Goal: Information Seeking & Learning: Learn about a topic

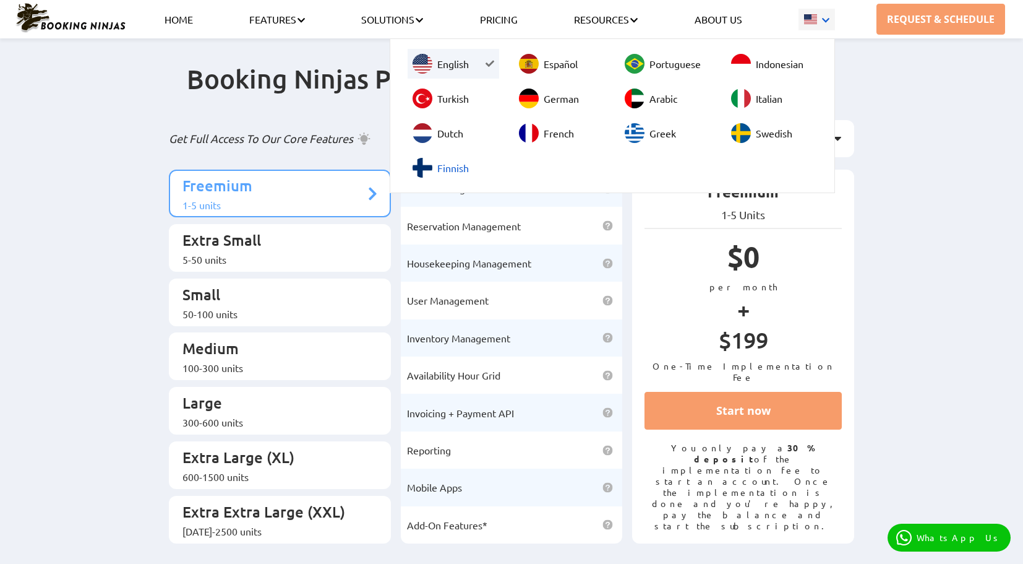
click at [442, 166] on link "Finnish" at bounding box center [454, 168] width 92 height 30
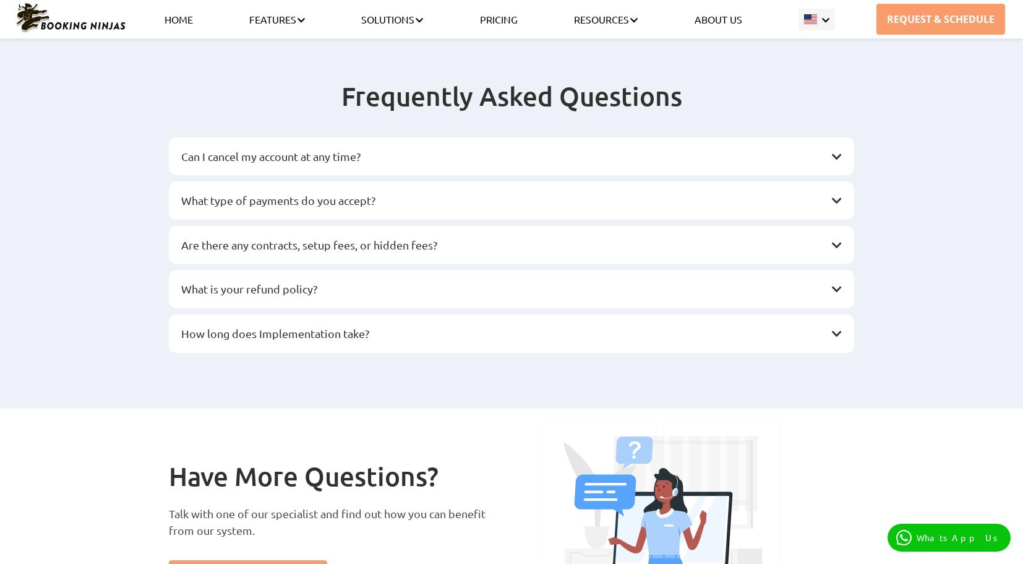
scroll to position [1547, 0]
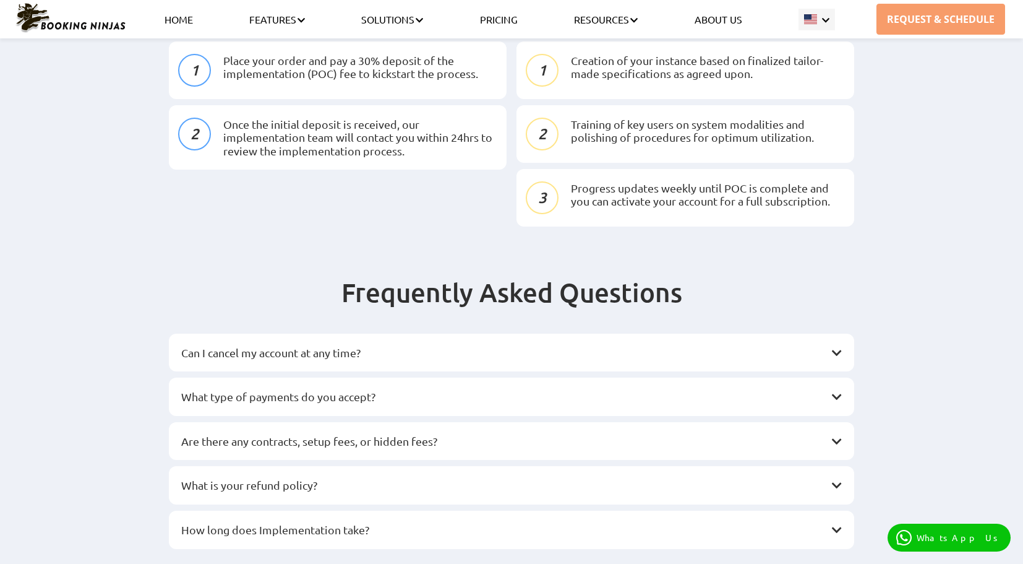
click at [327, 377] on div "What type of payments do you accept?" at bounding box center [512, 396] width 686 height 38
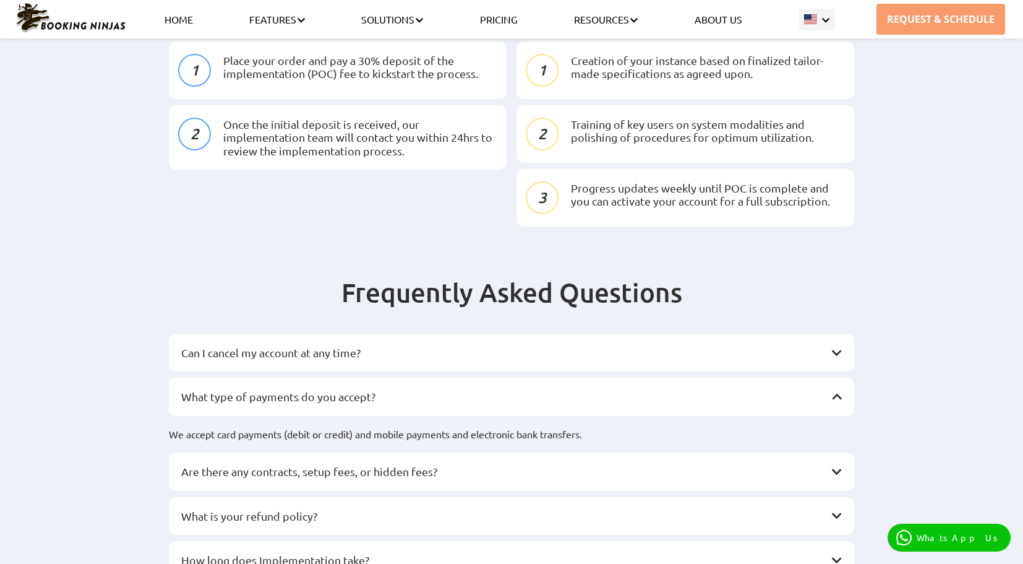
click at [323, 346] on h3 "Can I cancel my account at any time?" at bounding box center [505, 353] width 648 height 14
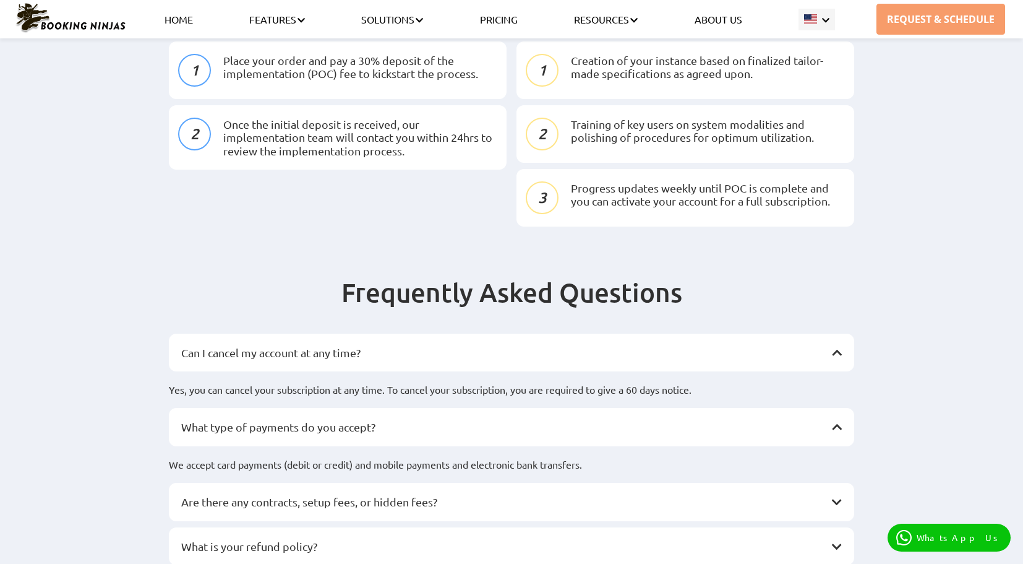
click at [286, 344] on div "Can I cancel my account at any time? Yes, you can cancel your subscription at a…" at bounding box center [512, 471] width 686 height 276
click at [241, 483] on div "Are there any contracts, setup fees, or hidden fees?" at bounding box center [512, 502] width 686 height 38
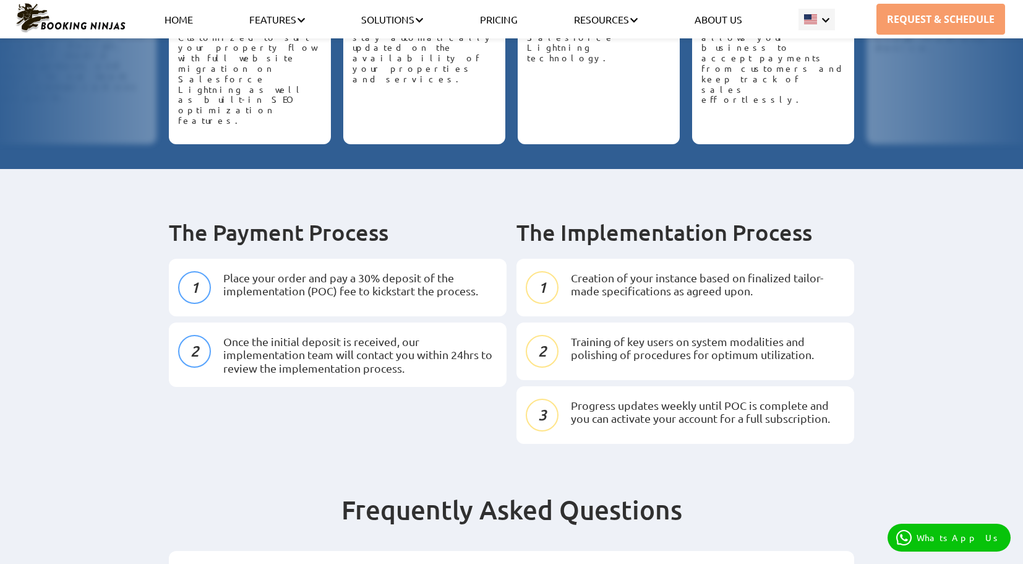
scroll to position [1114, 0]
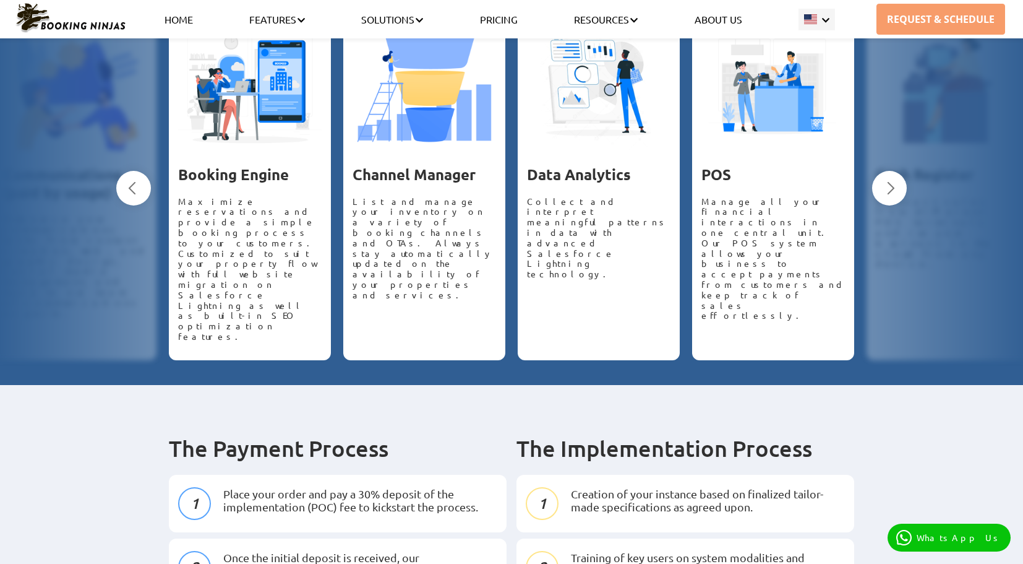
click at [489, 475] on li "Place your order and pay a 30% deposit of the implementation (POC) fee to kicks…" at bounding box center [338, 504] width 338 height 58
click at [560, 475] on li "Creation of your instance based on finalized tailor-made specifications as agre…" at bounding box center [686, 504] width 338 height 58
click at [552, 475] on li "Creation of your instance based on finalized tailor-made specifications as agre…" at bounding box center [686, 504] width 338 height 58
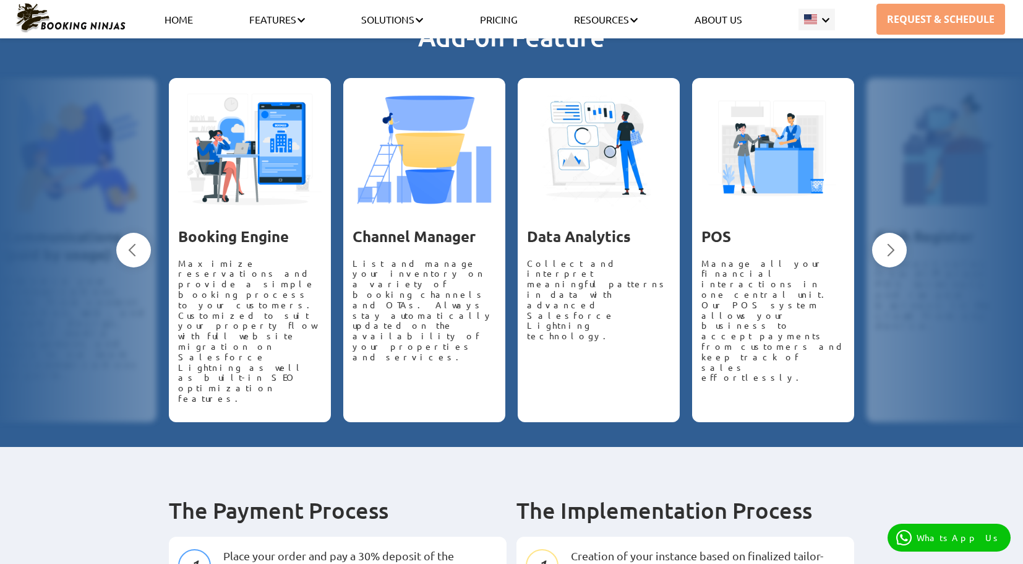
click at [218, 496] on h2 "The Payment Process" at bounding box center [338, 510] width 338 height 28
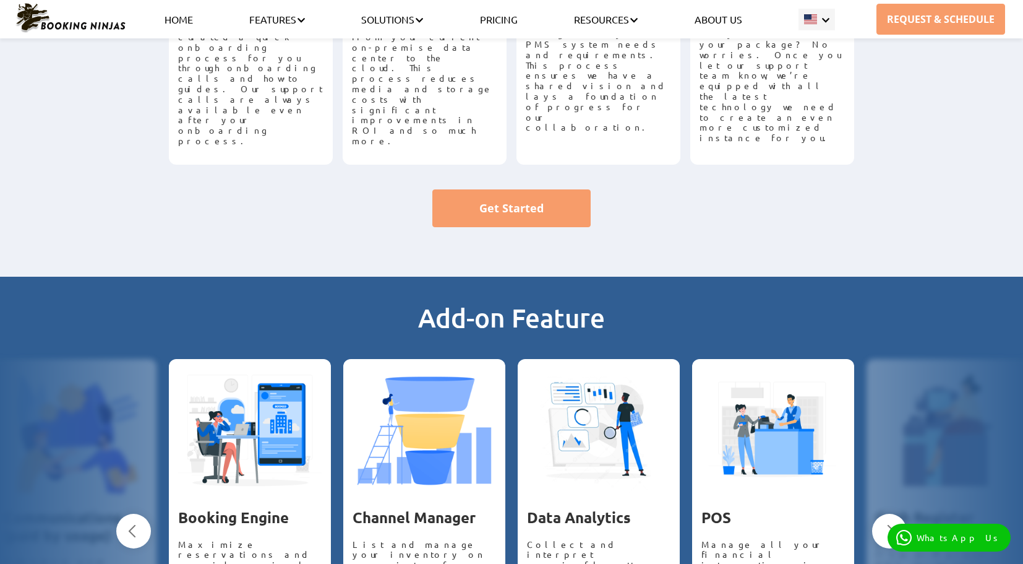
scroll to position [742, 0]
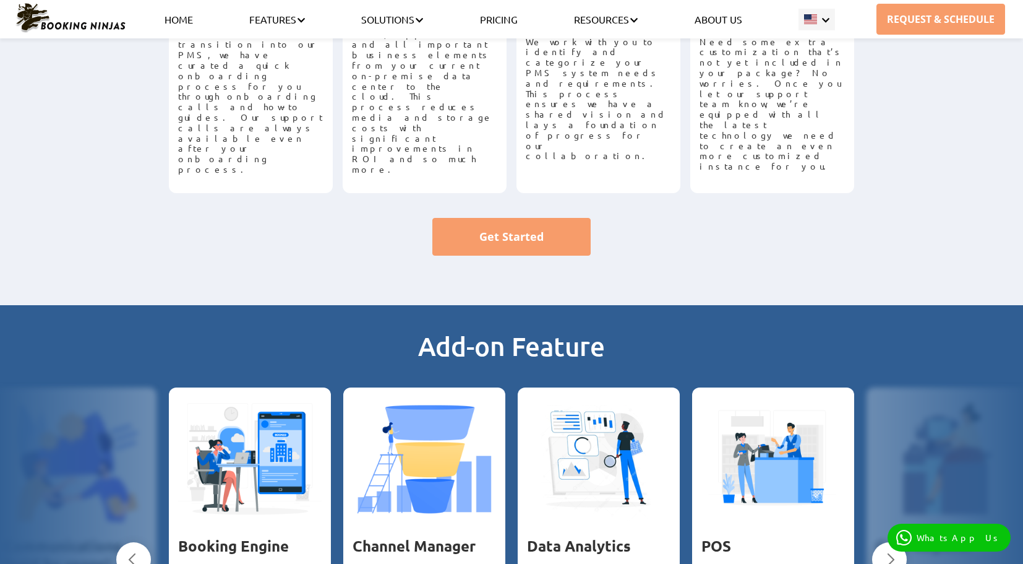
click at [901, 542] on button "Next" at bounding box center [889, 559] width 35 height 35
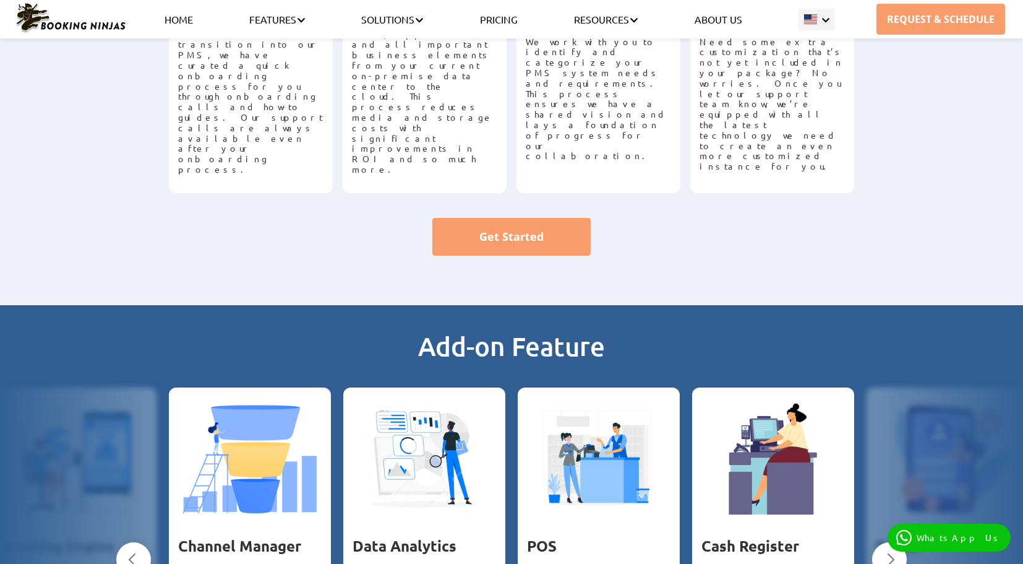
click at [901, 542] on button "Next" at bounding box center [889, 559] width 35 height 35
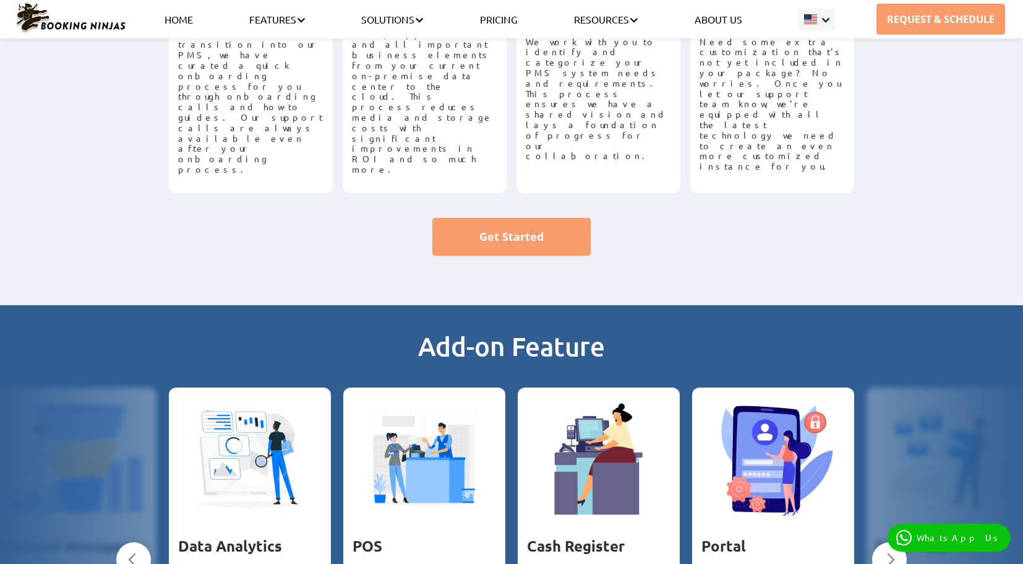
click at [901, 542] on button "Next" at bounding box center [889, 559] width 35 height 35
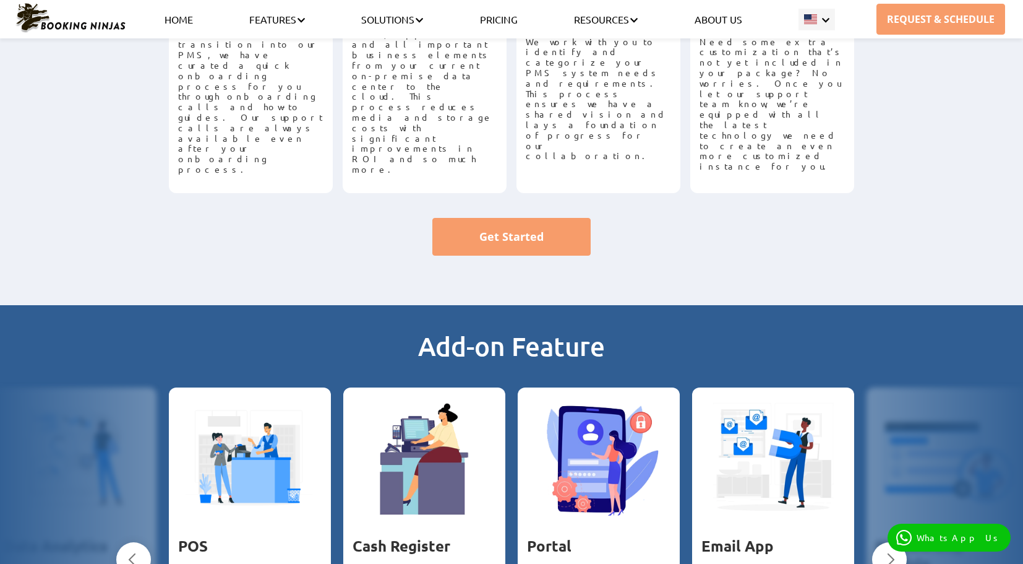
click at [901, 542] on button "Next" at bounding box center [889, 559] width 35 height 35
click at [900, 542] on button "Next" at bounding box center [889, 559] width 35 height 35
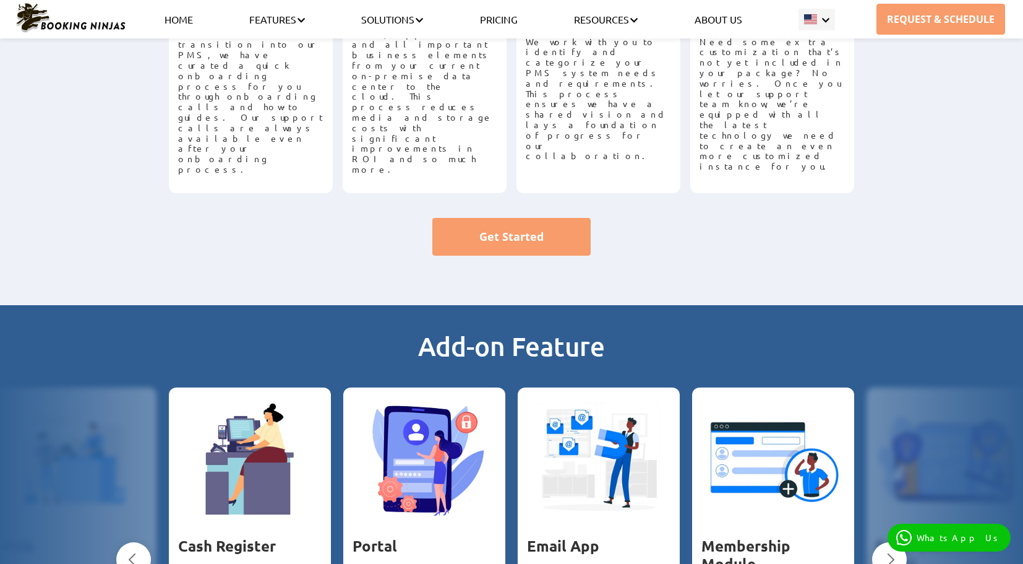
click at [900, 542] on button "Next" at bounding box center [889, 559] width 35 height 35
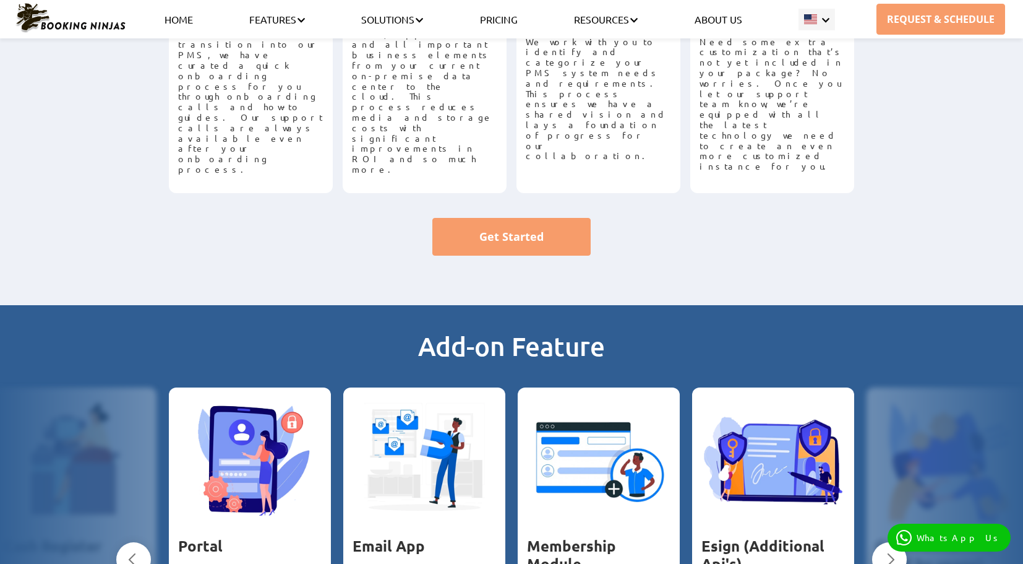
click at [900, 542] on button "Next" at bounding box center [889, 559] width 35 height 35
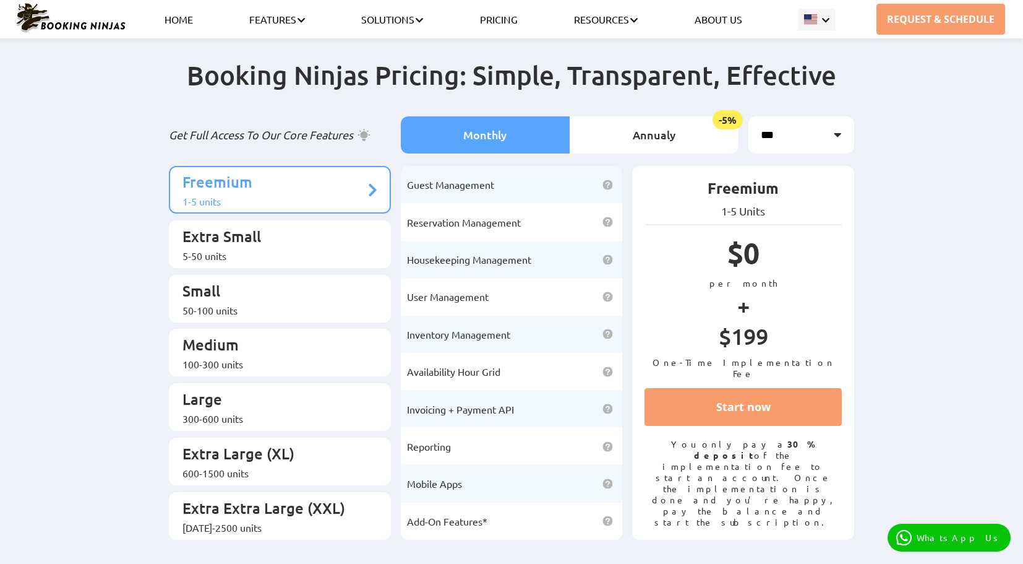
scroll to position [0, 0]
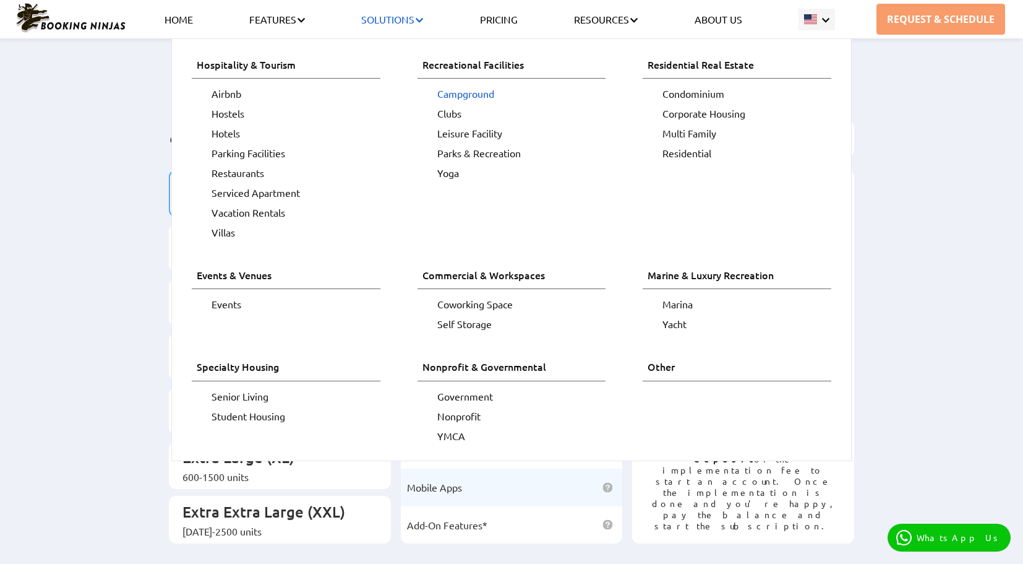
click at [481, 93] on link "Campground" at bounding box center [521, 94] width 169 height 20
